Goal: Entertainment & Leisure: Browse casually

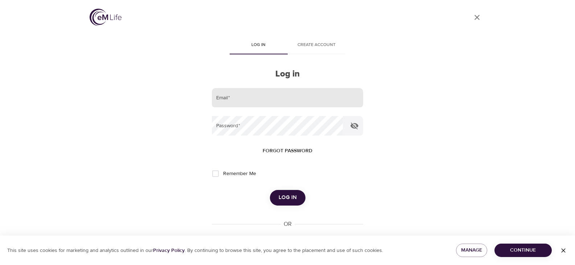
click at [294, 98] on input "email" at bounding box center [287, 98] width 151 height 20
type input "[PERSON_NAME][EMAIL_ADDRESS][PERSON_NAME][DOMAIN_NAME]"
click at [270, 190] on button "Log in" at bounding box center [288, 197] width 36 height 15
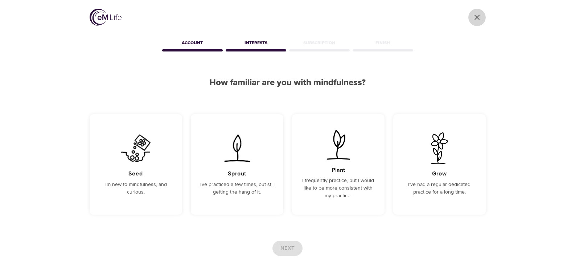
click at [478, 20] on icon "User Profile" at bounding box center [476, 17] width 9 height 9
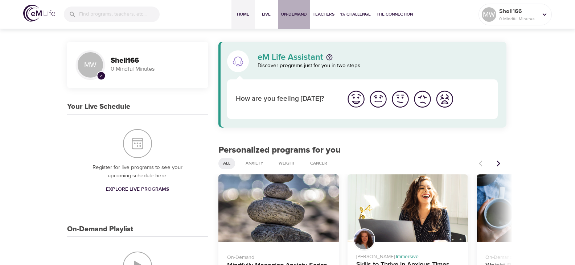
click at [299, 21] on button "On-Demand" at bounding box center [294, 14] width 32 height 29
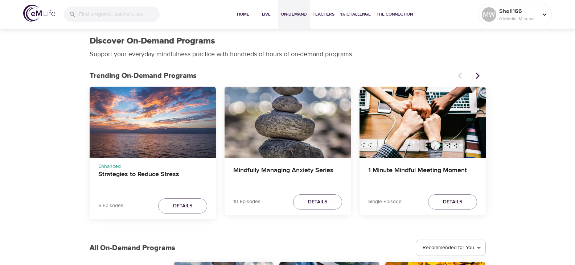
click at [477, 75] on icon "Next items" at bounding box center [477, 75] width 7 height 7
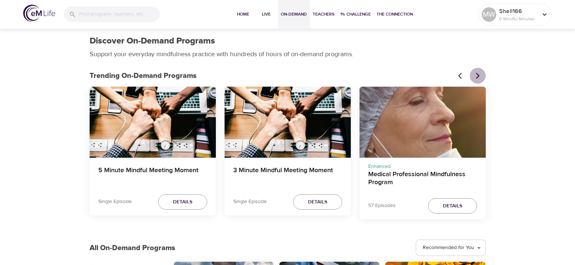
click at [477, 75] on icon "Next items" at bounding box center [477, 75] width 7 height 7
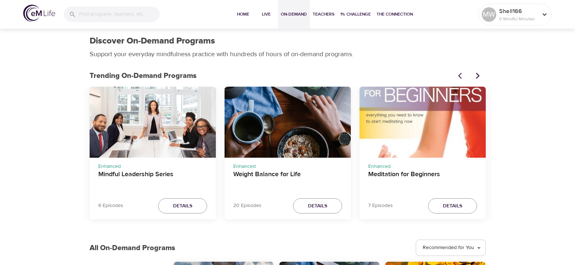
click at [477, 75] on icon "Next items" at bounding box center [477, 75] width 7 height 7
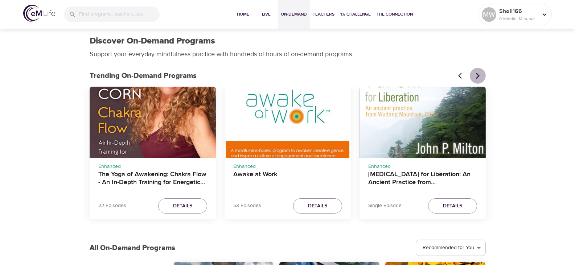
click at [477, 75] on icon "Next items" at bounding box center [477, 75] width 7 height 7
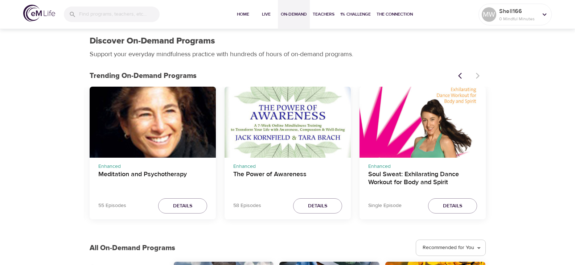
click at [477, 75] on div at bounding box center [469, 76] width 32 height 16
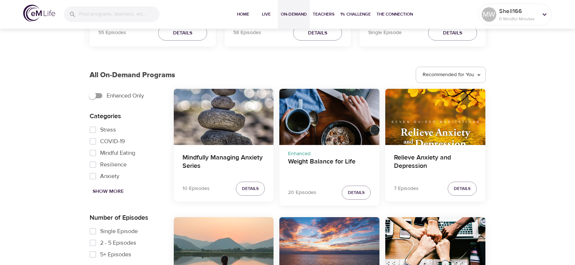
scroll to position [181, 0]
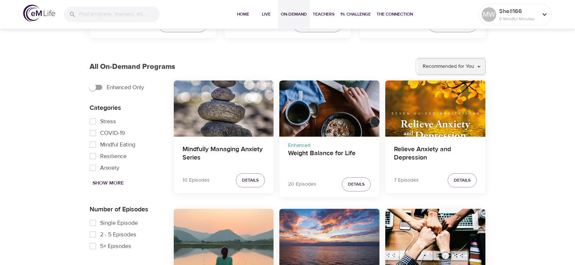
click at [476, 70] on select "Recommended for You Trending Now Recently Added" at bounding box center [451, 67] width 68 height 20
select select "trending"
click at [418, 57] on select "Recommended for You Trending Now Recently Added" at bounding box center [451, 67] width 68 height 20
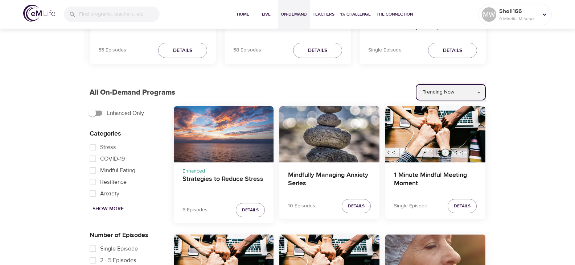
scroll to position [146, 0]
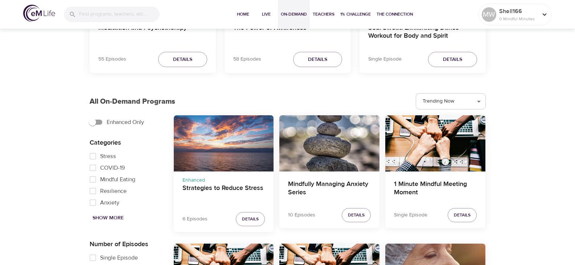
drag, startPoint x: 559, startPoint y: 37, endPoint x: 556, endPoint y: 11, distance: 25.9
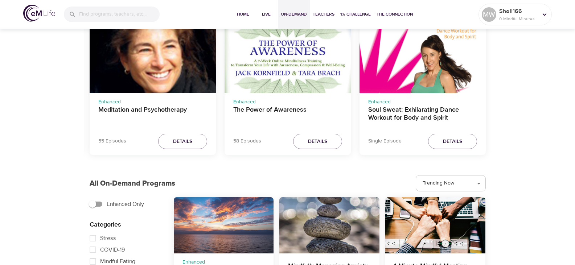
scroll to position [38, 0]
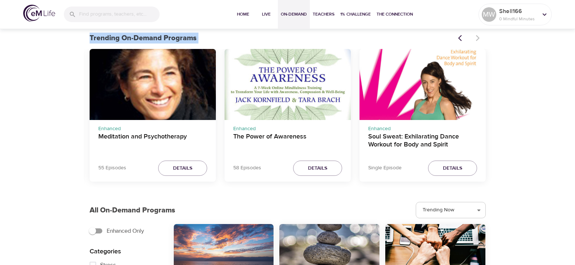
click at [102, 232] on input "Enhanced Only" at bounding box center [92, 231] width 41 height 14
checkbox input "true"
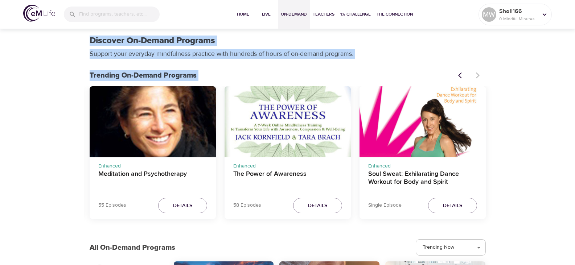
scroll to position [0, 0]
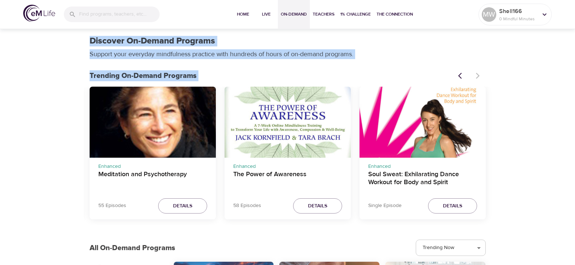
click at [460, 75] on icon "Previous items" at bounding box center [461, 75] width 7 height 7
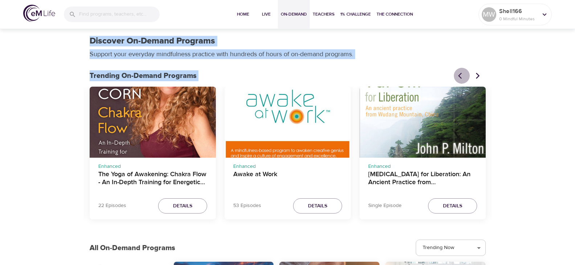
click at [460, 75] on icon "Previous items" at bounding box center [461, 75] width 7 height 7
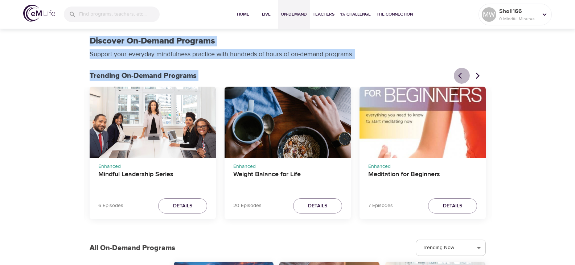
click at [460, 75] on icon "Previous items" at bounding box center [461, 75] width 7 height 7
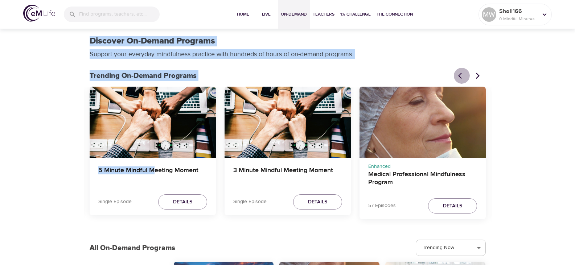
click at [460, 75] on icon "Previous items" at bounding box center [461, 75] width 7 height 7
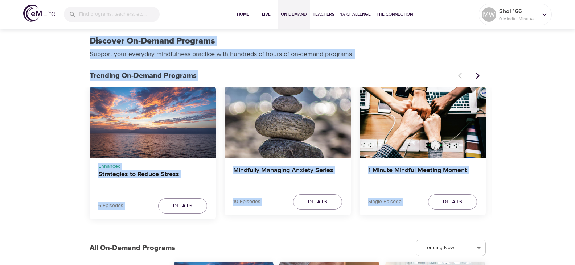
click at [460, 75] on div at bounding box center [469, 76] width 32 height 16
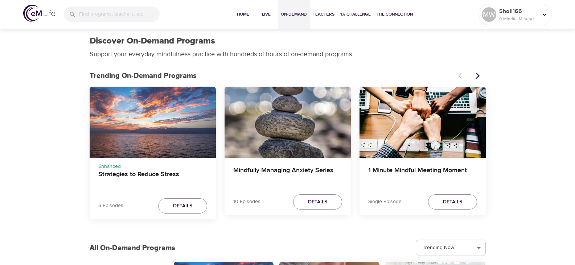
click at [460, 75] on div at bounding box center [469, 76] width 32 height 16
